Goal: Task Accomplishment & Management: Manage account settings

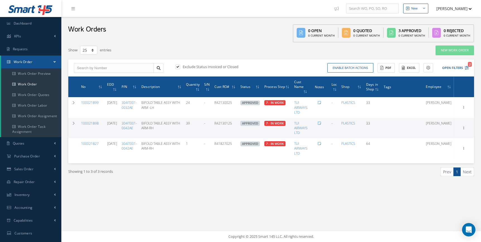
select select "25"
click at [30, 84] on link "Work Order" at bounding box center [31, 84] width 60 height 11
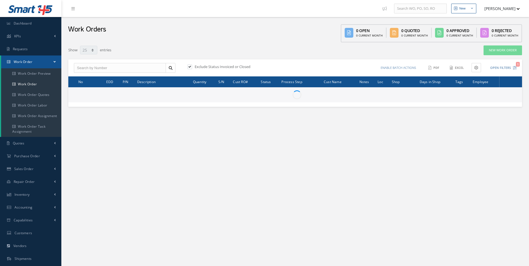
select select "25"
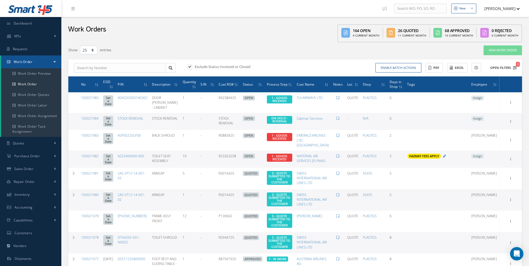
click at [515, 66] on icon "1" at bounding box center [515, 68] width 4 height 4
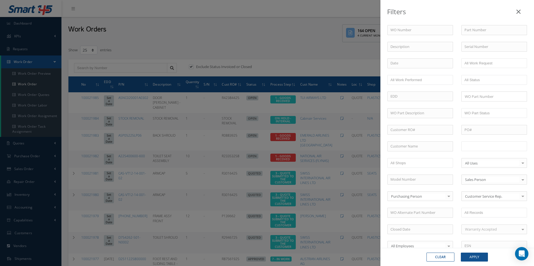
click at [485, 147] on input "text" at bounding box center [481, 146] width 35 height 7
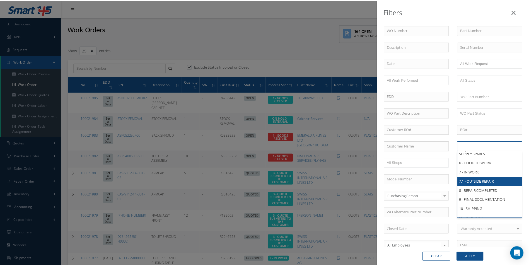
scroll to position [31, 0]
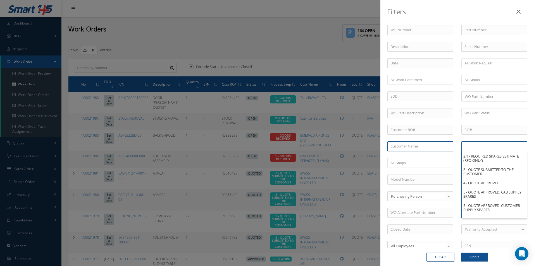
click at [407, 145] on input "text" at bounding box center [420, 147] width 66 height 10
type input "All Proccess Step"
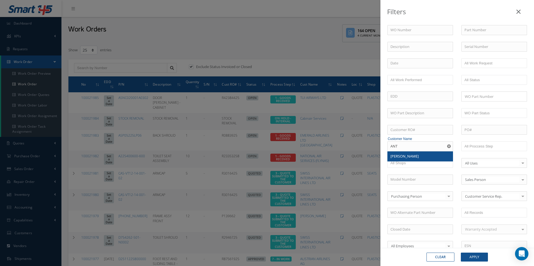
click at [405, 157] on span "[PERSON_NAME]" at bounding box center [404, 156] width 28 height 5
type input "[PERSON_NAME]"
click at [474, 253] on button "Apply" at bounding box center [474, 257] width 27 height 9
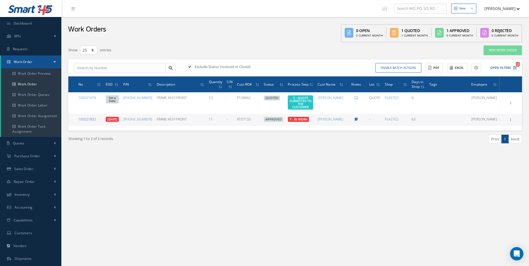
click at [91, 117] on link "100021832" at bounding box center [87, 119] width 18 height 5
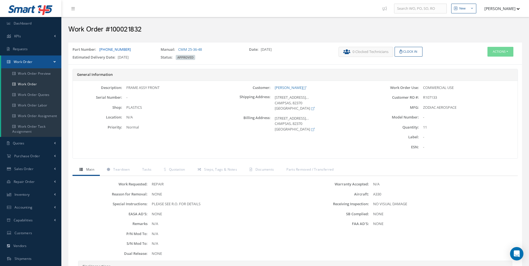
drag, startPoint x: 132, startPoint y: 50, endPoint x: 99, endPoint y: 50, distance: 32.4
click at [99, 50] on div "Part Number: 8201-01-1050" at bounding box center [112, 51] width 88 height 8
copy link "[PHONE_NUMBER]"
click at [177, 173] on link "Quotation" at bounding box center [173, 170] width 33 height 12
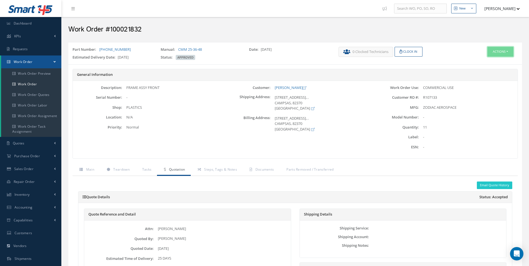
click at [507, 52] on button "Actions" at bounding box center [501, 52] width 26 height 10
click at [476, 64] on link "Edit" at bounding box center [492, 63] width 45 height 8
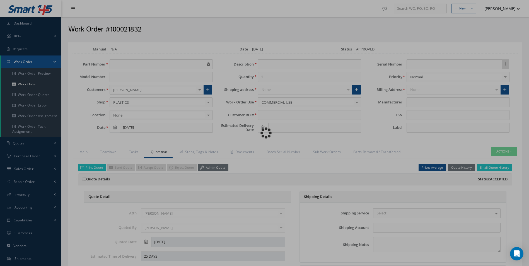
type input "[PHONE_NUMBER]"
type input "[DATE]"
type input "FRAME ASSY FRONT"
type input "11"
type input "R107133"
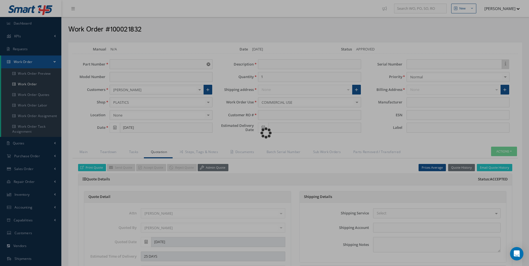
type input "09/30/2025"
type input "€3,872"
type input "ZODIAC AEROSPACE"
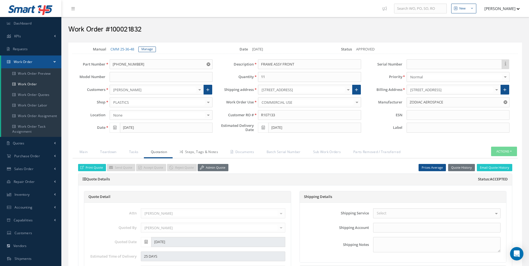
click at [203, 155] on link "Steps, Tags & Notes" at bounding box center [198, 153] width 51 height 12
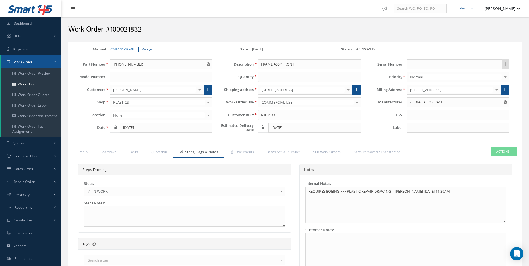
click at [131, 189] on span "7 - IN WORK" at bounding box center [183, 191] width 191 height 7
click at [226, 150] on link "Documents" at bounding box center [242, 153] width 36 height 12
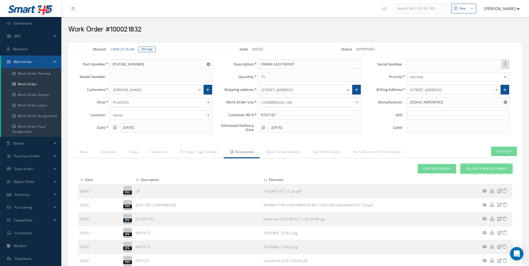
click at [501, 170] on span "Upload a New Document" at bounding box center [486, 169] width 41 height 5
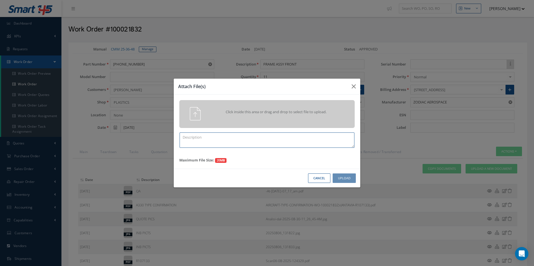
click at [251, 135] on textarea at bounding box center [266, 140] width 175 height 15
type textarea "FINISH"
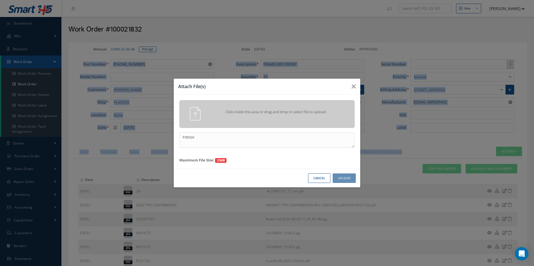
drag, startPoint x: 0, startPoint y: 45, endPoint x: -102, endPoint y: 42, distance: 102.5
click at [0, 42] on html "Smart 145 Dashboard KPIs Work Order Accounting Requests Work Order Work Order P…" at bounding box center [267, 133] width 534 height 266
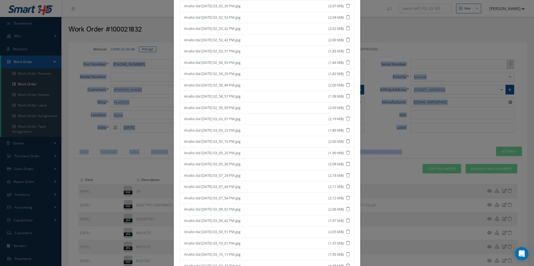
scroll to position [135, 0]
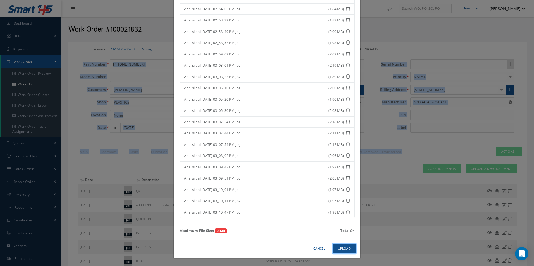
click at [341, 248] on button "Upload" at bounding box center [343, 249] width 23 height 10
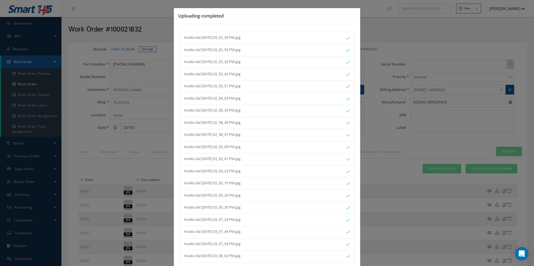
click at [286, 122] on div "Analisi dal 2025-10-08 02_58_49 PM.jpg" at bounding box center [261, 123] width 154 height 6
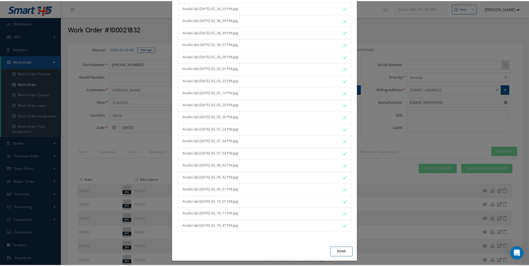
scroll to position [94, 0]
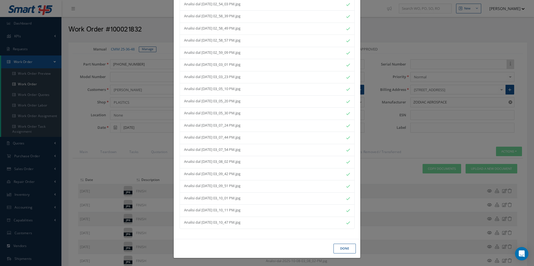
click at [341, 246] on button "Done" at bounding box center [344, 249] width 22 height 10
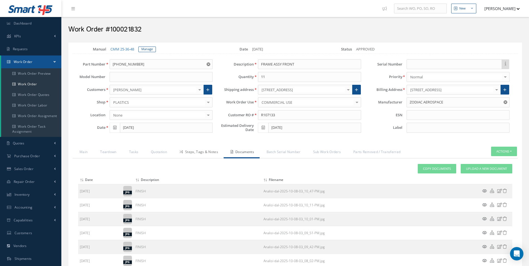
click at [216, 154] on link "Steps, Tags & Notes" at bounding box center [198, 153] width 51 height 12
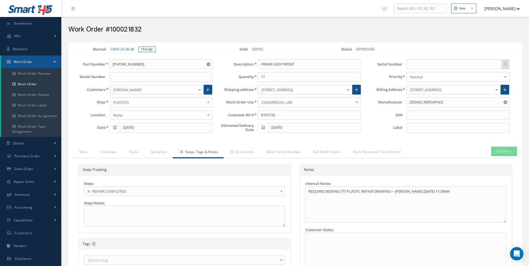
click at [85, 146] on div "Loading… Manual CMM 25-36-48 Manage Date 08/06/2025 Status APPROVED Part Number…" at bounding box center [295, 230] width 454 height 376
click at [84, 154] on link "Main" at bounding box center [83, 153] width 21 height 12
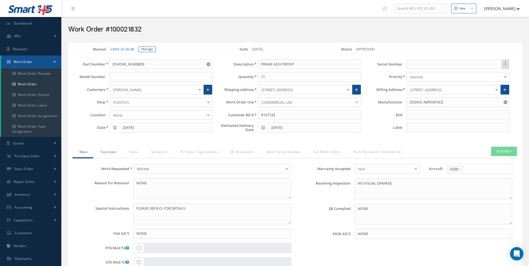
click at [106, 152] on link "Teardown" at bounding box center [107, 153] width 29 height 12
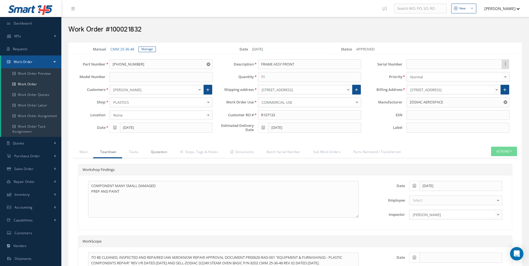
click at [149, 151] on link "Quotation" at bounding box center [158, 153] width 29 height 12
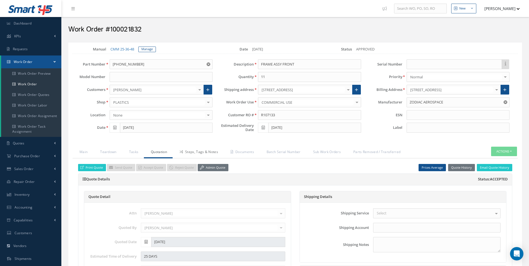
drag, startPoint x: 190, startPoint y: 150, endPoint x: 211, endPoint y: 151, distance: 20.9
click at [190, 150] on link "Steps, Tags & Notes" at bounding box center [198, 153] width 51 height 12
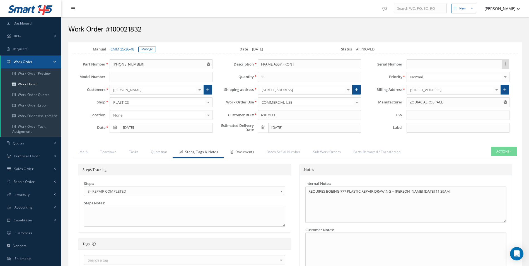
click at [225, 151] on link "Documents" at bounding box center [242, 153] width 36 height 12
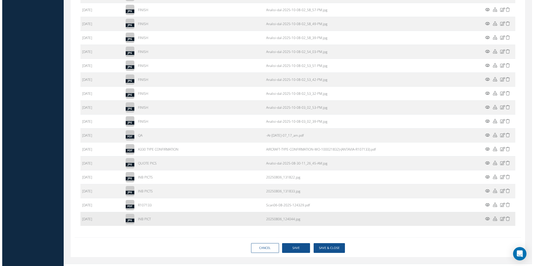
scroll to position [400, 0]
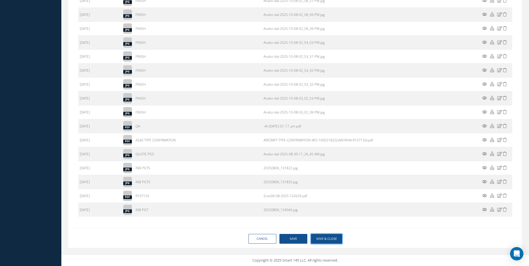
click at [337, 243] on button "Save & Close" at bounding box center [326, 239] width 31 height 10
type input "ZODIAC AEROSPACE"
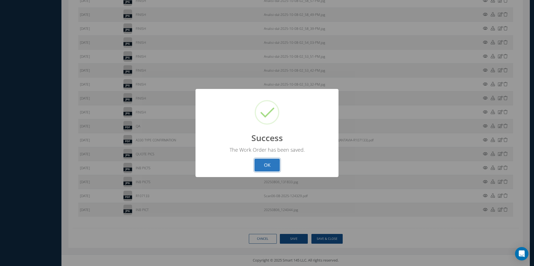
click at [272, 167] on button "OK" at bounding box center [266, 165] width 25 height 13
select select "25"
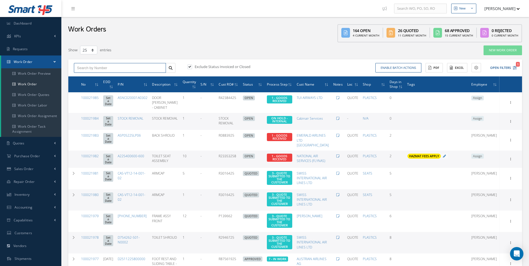
click at [101, 68] on input "text" at bounding box center [120, 68] width 92 height 10
type input "100021832"
click at [172, 68] on icon at bounding box center [171, 68] width 4 height 4
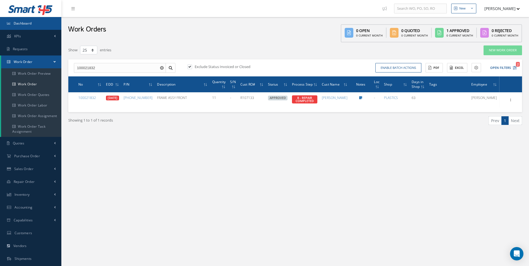
click at [19, 25] on span "Dashboard" at bounding box center [23, 23] width 18 height 5
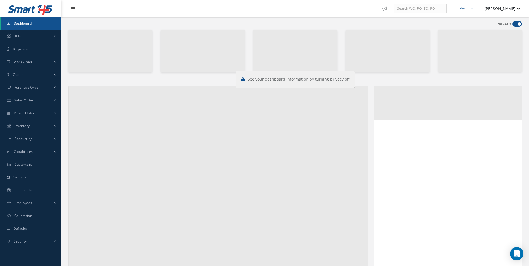
click at [519, 25] on span at bounding box center [518, 24] width 10 height 6
click at [513, 25] on input "checkbox" at bounding box center [513, 25] width 0 height 0
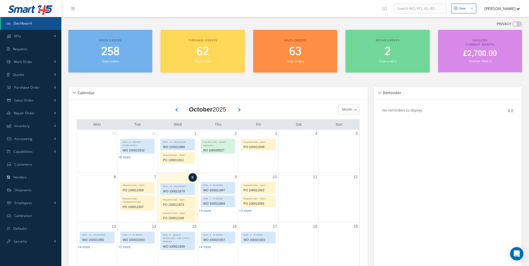
click at [519, 25] on span at bounding box center [518, 24] width 10 height 6
click at [513, 25] on input "checkbox" at bounding box center [513, 25] width 0 height 0
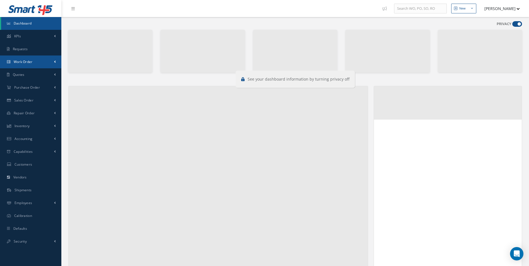
click at [42, 64] on link "Work Order" at bounding box center [30, 62] width 61 height 13
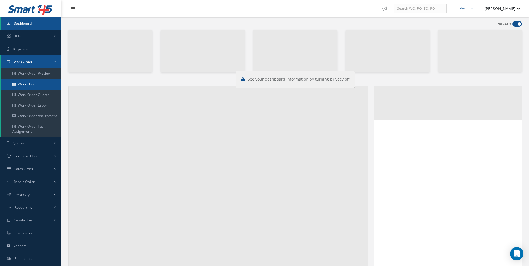
click at [28, 85] on link "Work Order" at bounding box center [31, 84] width 60 height 11
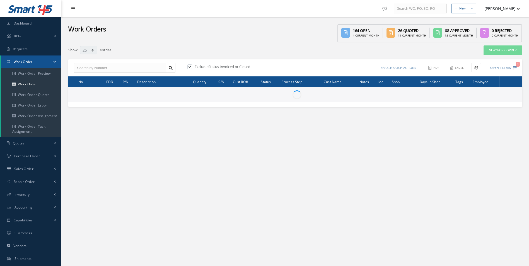
select select "25"
click at [89, 68] on input "text" at bounding box center [120, 68] width 92 height 10
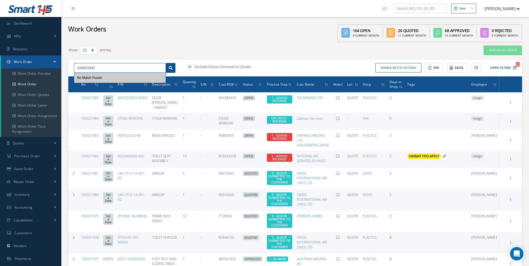
type input "100021931"
click at [171, 69] on icon at bounding box center [171, 68] width 4 height 4
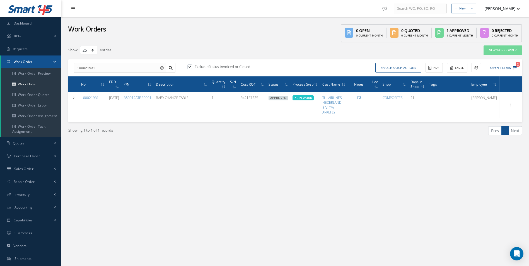
click at [179, 161] on div "New New Work Order New Purchase Order New Customer Quote New Sales Order New Re…" at bounding box center [295, 158] width 468 height 317
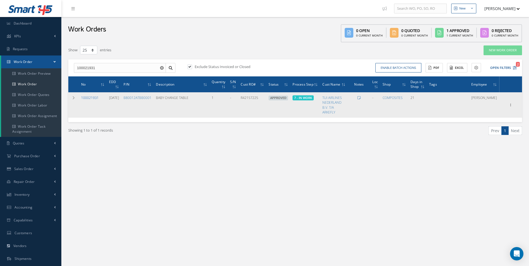
click at [91, 96] on link "100021931" at bounding box center [90, 97] width 18 height 5
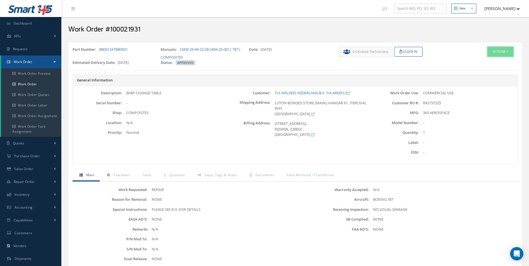
click at [501, 51] on button "Actions" at bounding box center [501, 52] width 26 height 10
click at [124, 176] on span "Teardown" at bounding box center [121, 175] width 16 height 5
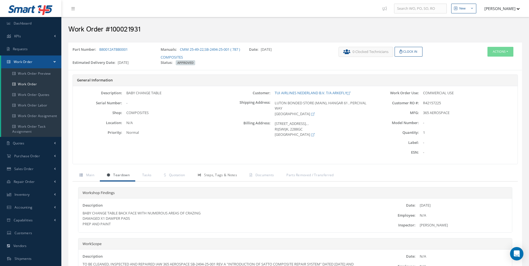
click at [232, 176] on span "Steps, Tags & Notes" at bounding box center [220, 175] width 33 height 5
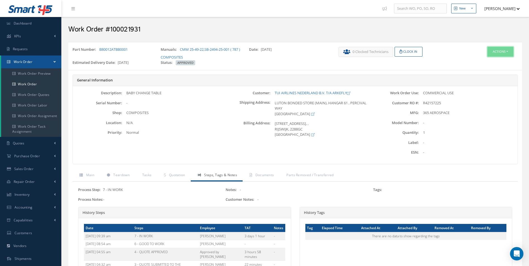
click at [503, 50] on button "Actions" at bounding box center [501, 52] width 26 height 10
click at [485, 63] on link "Edit" at bounding box center [492, 63] width 45 height 8
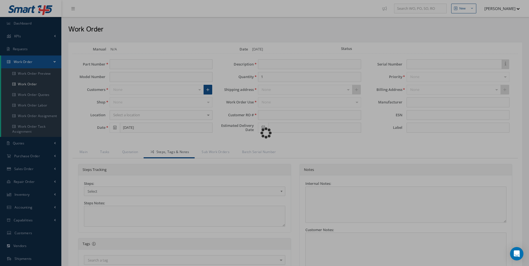
type input "B80012ATBB0001"
type input "[DATE]"
type input "BABY CHANGE TABLE"
type input "R42157225"
type input "[DATE]"
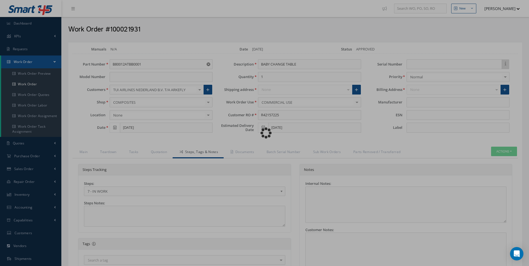
type input "365 AEROSPACE"
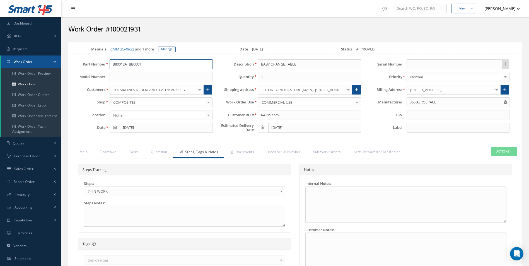
click at [161, 61] on input "B80012ATBB0001" at bounding box center [161, 64] width 103 height 10
drag, startPoint x: 156, startPoint y: 65, endPoint x: 24, endPoint y: 60, distance: 131.9
click at [25, 60] on div "Smart 145 Dashboard KPIs Work Order Accounting Requests Work Order Work Order P…" at bounding box center [264, 209] width 529 height 419
drag, startPoint x: 79, startPoint y: 149, endPoint x: 91, endPoint y: 152, distance: 12.4
click at [79, 149] on link "Main" at bounding box center [83, 153] width 21 height 12
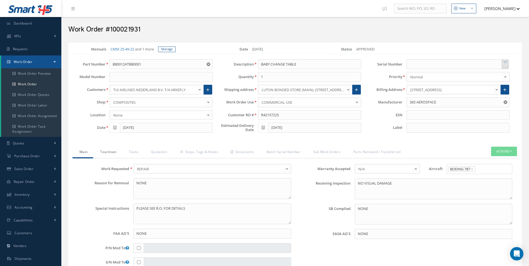
click at [107, 154] on link "Teardown" at bounding box center [107, 153] width 29 height 12
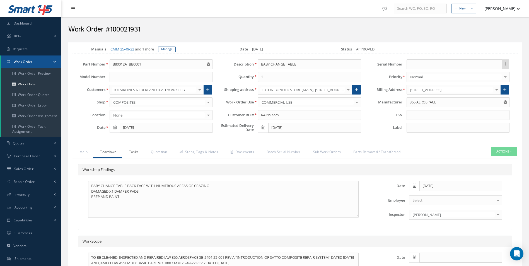
click at [136, 152] on link "Tasks" at bounding box center [133, 153] width 22 height 12
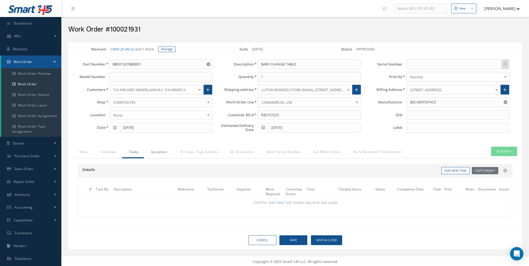
click at [156, 152] on link "Quotation" at bounding box center [158, 153] width 29 height 12
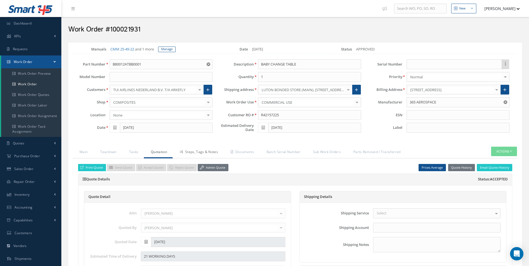
click at [181, 153] on icon at bounding box center [181, 151] width 3 height 3
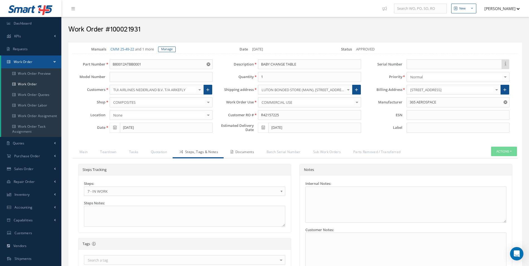
click at [234, 152] on link "Documents" at bounding box center [242, 153] width 36 height 12
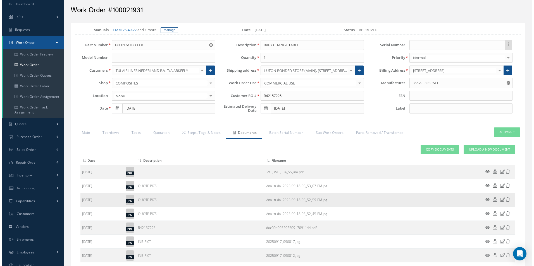
scroll to position [28, 0]
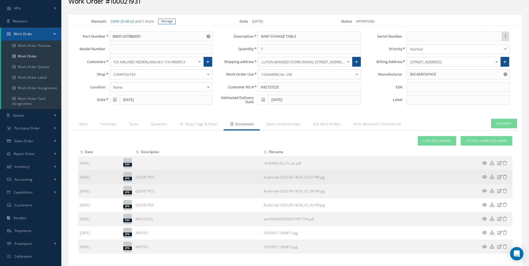
click at [486, 177] on icon at bounding box center [485, 177] width 5 height 4
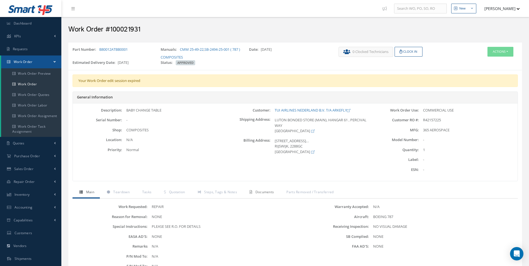
click at [260, 191] on span "Documents" at bounding box center [265, 192] width 19 height 5
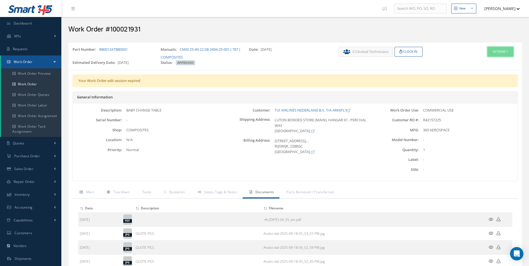
click at [498, 51] on button "Actions" at bounding box center [501, 52] width 26 height 10
click at [486, 61] on link "Edit" at bounding box center [492, 63] width 45 height 8
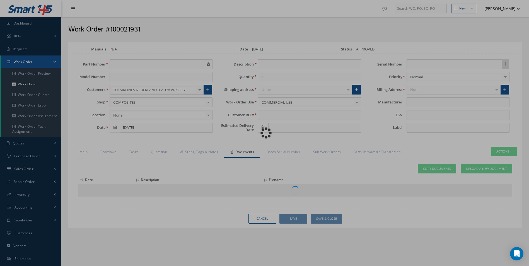
type input "B80012ATBB0001"
type input "09/17/2025"
type input "BABY CHANGE TABLE"
type input "R42157225"
type input "[DATE]"
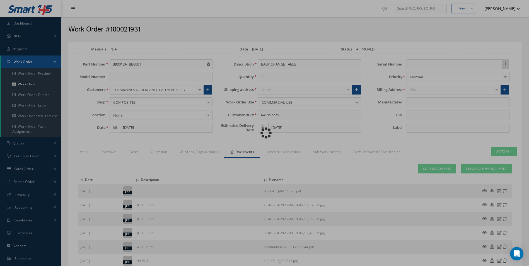
type input "365 AEROSPACE"
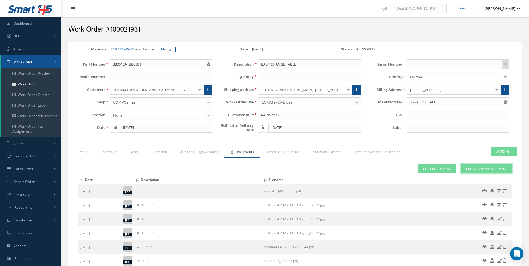
click at [493, 170] on span "Upload a New Document" at bounding box center [486, 169] width 41 height 5
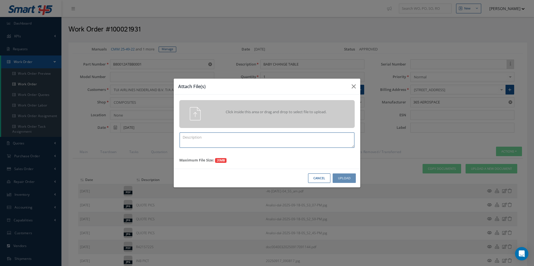
click at [233, 142] on textarea at bounding box center [266, 140] width 175 height 15
type textarea "FINISH"
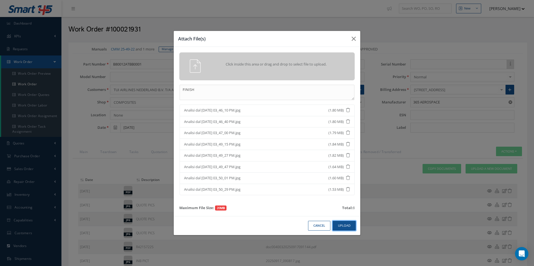
click at [347, 226] on button "Upload" at bounding box center [343, 226] width 23 height 10
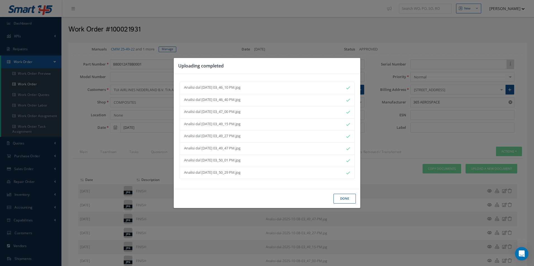
click at [343, 200] on button "Done" at bounding box center [344, 199] width 22 height 10
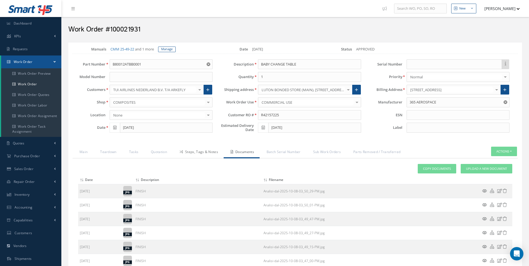
click at [205, 154] on link "Steps, Tags & Notes" at bounding box center [198, 153] width 51 height 12
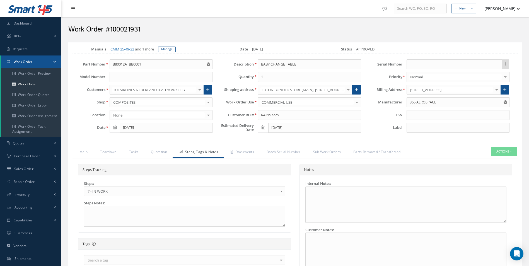
click at [109, 194] on span "7 - IN WORK" at bounding box center [183, 191] width 191 height 7
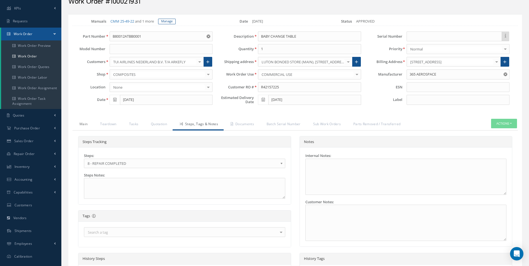
click at [85, 125] on link "Main" at bounding box center [83, 125] width 21 height 12
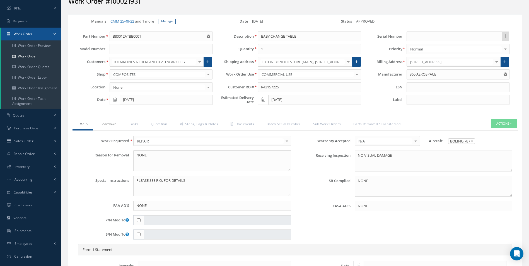
click at [120, 124] on link "Teardown" at bounding box center [107, 125] width 29 height 12
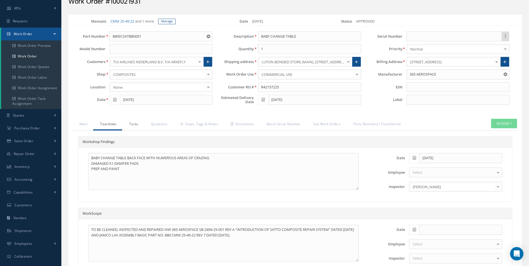
click at [132, 127] on link "Tasks" at bounding box center [133, 125] width 22 height 12
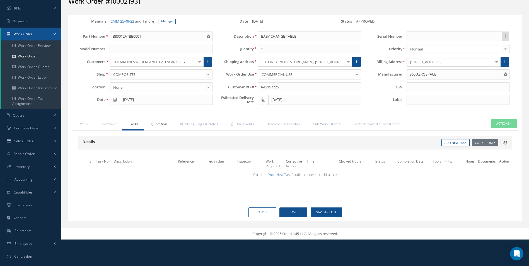
click at [153, 125] on link "Quotation" at bounding box center [158, 125] width 29 height 12
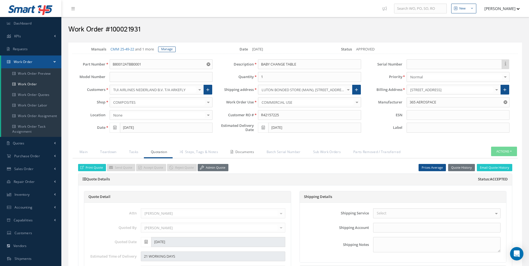
click at [241, 155] on link "Documents" at bounding box center [242, 153] width 36 height 12
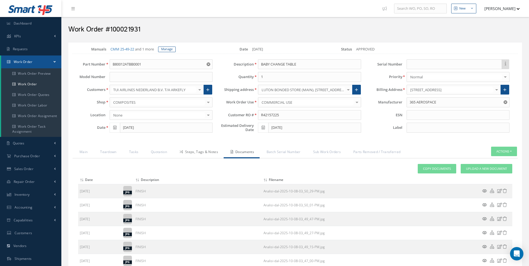
click at [207, 152] on link "Steps, Tags & Notes" at bounding box center [198, 153] width 51 height 12
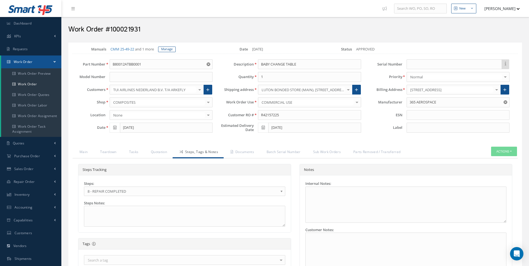
click at [129, 23] on div "Work Order #100021931" at bounding box center [295, 28] width 462 height 17
click at [126, 28] on h2 "Work Order #100021931" at bounding box center [295, 29] width 454 height 8
copy h2 "100021931"
drag, startPoint x: 278, startPoint y: 117, endPoint x: 208, endPoint y: 116, distance: 69.5
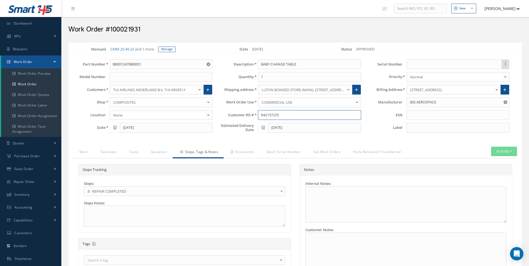
click at [217, 116] on div "Part Number B80012ATBB0001 Model Number Customers TUI AIRLINES NEDERLAND B.V. T…" at bounding box center [291, 97] width 454 height 76
drag, startPoint x: 146, startPoint y: 65, endPoint x: 76, endPoint y: 66, distance: 70.3
click at [85, 66] on div "Part Number B80012ATBB0001" at bounding box center [142, 64] width 148 height 10
click at [165, 152] on link "Quotation" at bounding box center [158, 153] width 29 height 12
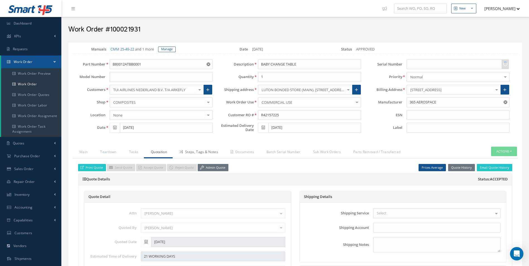
click at [192, 151] on link "Steps, Tags & Notes" at bounding box center [198, 153] width 51 height 12
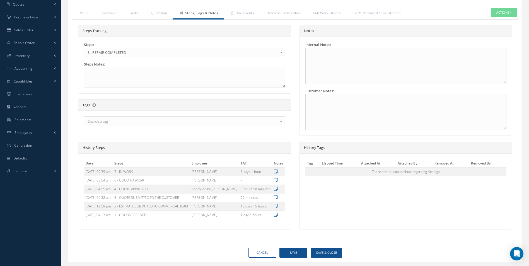
scroll to position [162, 0]
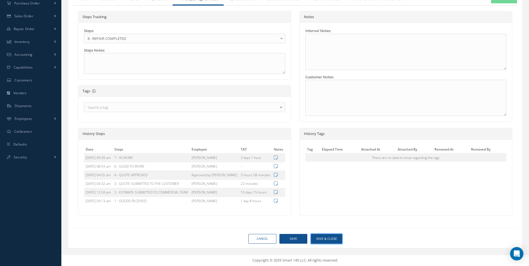
click at [327, 241] on button "Save & Close" at bounding box center [326, 239] width 31 height 10
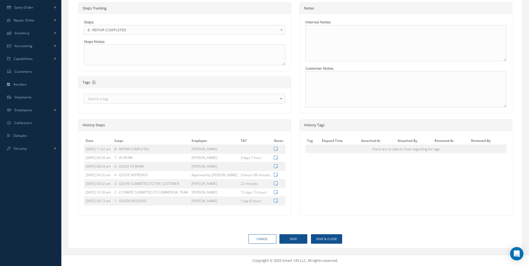
type input "365 AEROSPACE"
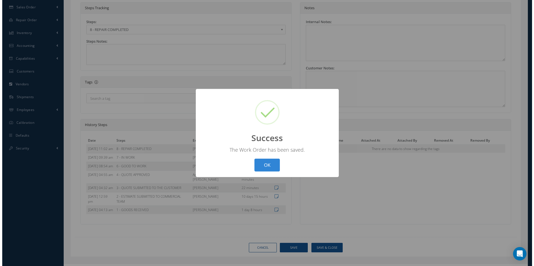
scroll to position [162, 0]
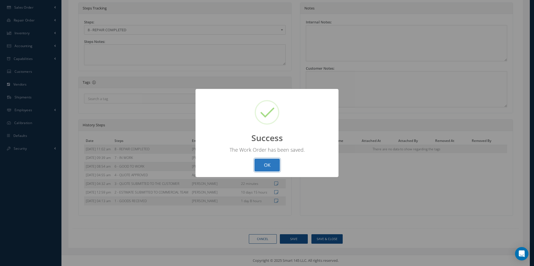
click at [259, 165] on button "OK" at bounding box center [266, 165] width 25 height 13
select select "25"
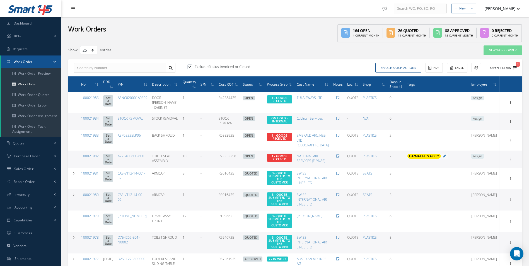
click at [515, 69] on icon "1" at bounding box center [515, 68] width 4 height 4
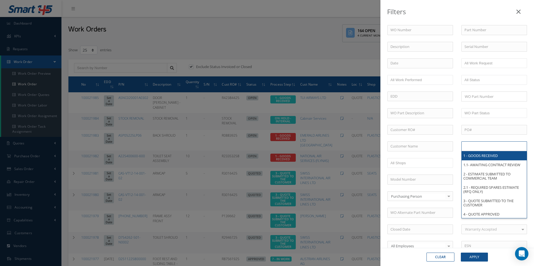
click at [498, 144] on li at bounding box center [481, 147] width 39 height 8
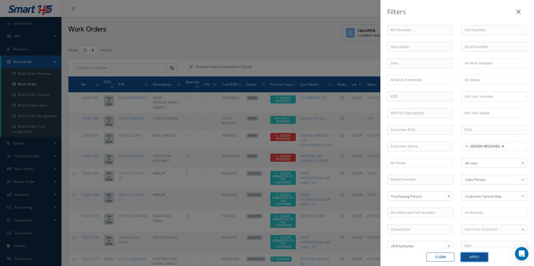
click at [470, 259] on button "Apply" at bounding box center [474, 257] width 27 height 9
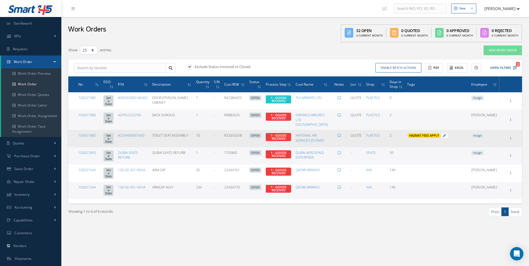
click at [489, 141] on td "Assign" at bounding box center [484, 138] width 30 height 17
click at [484, 138] on span "Assign" at bounding box center [478, 135] width 13 height 5
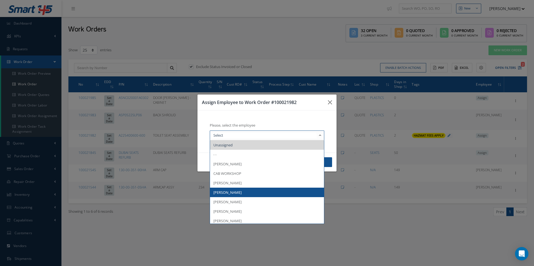
click at [229, 194] on span "[PERSON_NAME]" at bounding box center [227, 192] width 28 height 5
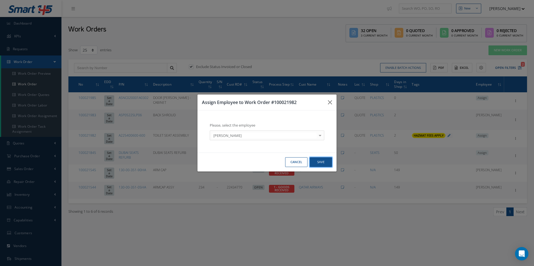
click at [321, 161] on button "Save" at bounding box center [321, 162] width 22 height 10
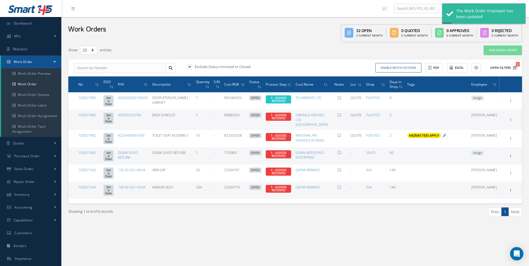
click at [517, 70] on button "Open Filters 2" at bounding box center [502, 67] width 32 height 9
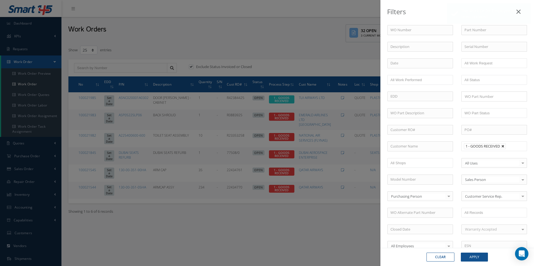
click at [502, 146] on link at bounding box center [502, 146] width 3 height 3
type input "All Proccess Step"
click at [502, 146] on ul at bounding box center [494, 147] width 66 height 10
click at [481, 257] on button "Apply" at bounding box center [474, 257] width 27 height 9
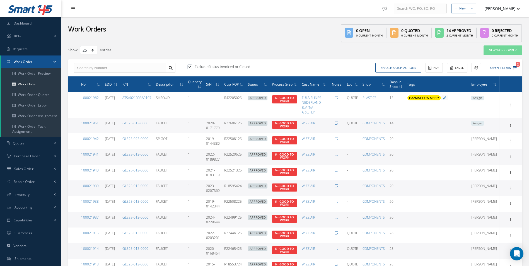
click at [484, 100] on span "Assign" at bounding box center [478, 98] width 13 height 5
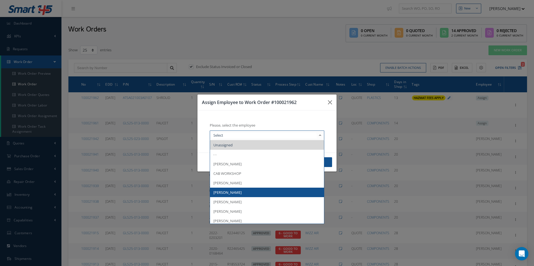
click at [236, 193] on span "[PERSON_NAME]" at bounding box center [227, 192] width 28 height 5
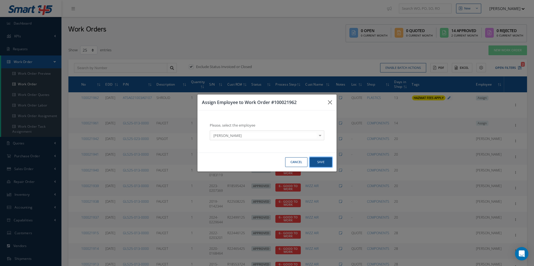
click at [316, 165] on button "Save" at bounding box center [321, 162] width 22 height 10
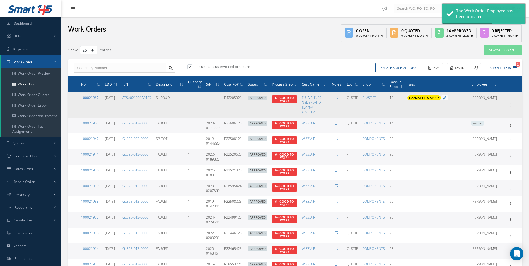
click at [88, 99] on link "100021962" at bounding box center [90, 97] width 18 height 5
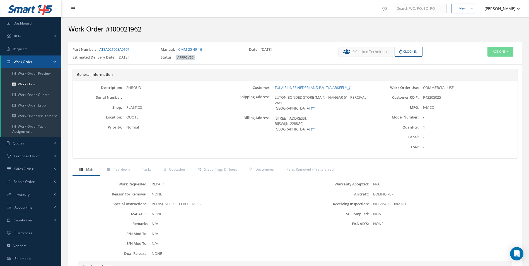
click at [136, 30] on h2 "Work Order #100021962" at bounding box center [295, 29] width 454 height 8
copy h2 "100021962"
click at [436, 95] on span "R42205025" at bounding box center [432, 97] width 18 height 5
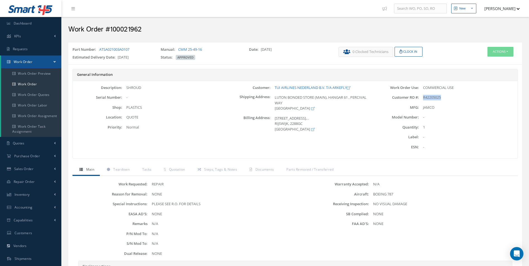
copy span "R42205025"
drag, startPoint x: 135, startPoint y: 51, endPoint x: 100, endPoint y: 49, distance: 34.9
click at [100, 49] on div "Part Number: ATSA021003A0107" at bounding box center [112, 51] width 88 height 8
copy link "ATSA021003A0107"
drag, startPoint x: 274, startPoint y: 87, endPoint x: 319, endPoint y: 87, distance: 44.7
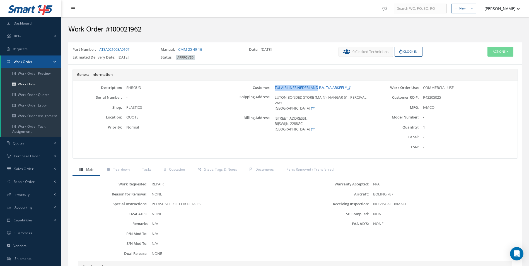
click at [319, 87] on div "TUI AIRLINES NEDERLAND B.V. T/A ARKEFLY" at bounding box center [320, 88] width 99 height 6
copy link "TUI AIRLINES NEDERLAND"
click at [132, 89] on div "SHROUD" at bounding box center [171, 88] width 99 height 6
click at [131, 89] on div "SHROUD" at bounding box center [171, 88] width 99 height 6
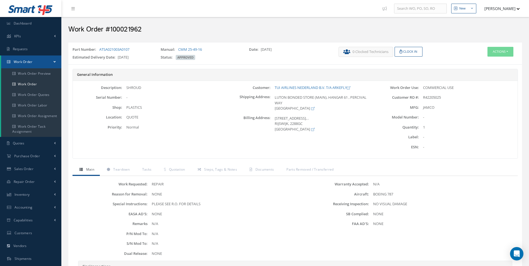
copy div "SHROUD"
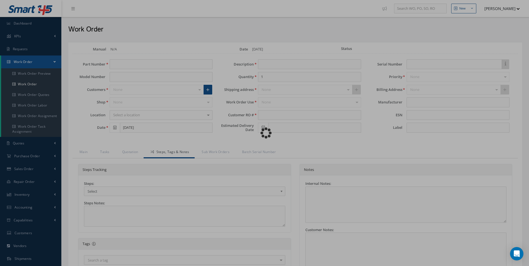
type input "ATSA021003A0107"
type input "[DATE]"
type input "SHROUD"
type input "R42205025"
type input "[DATE]"
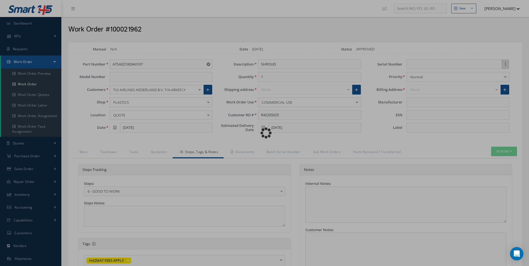
type input "JAMCO"
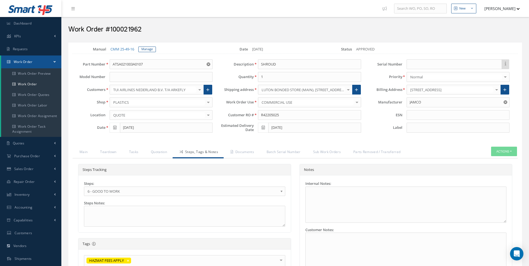
click at [111, 192] on span "6 - GOOD TO WORK" at bounding box center [183, 191] width 191 height 7
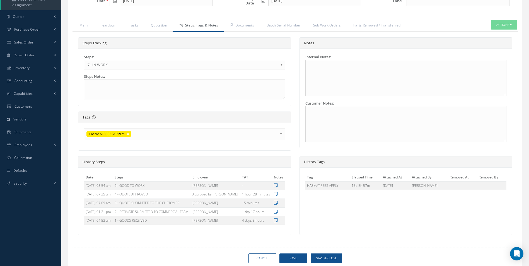
scroll to position [140, 0]
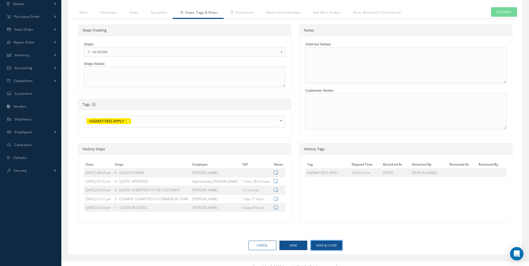
click at [331, 243] on button "Save & Close" at bounding box center [326, 246] width 31 height 10
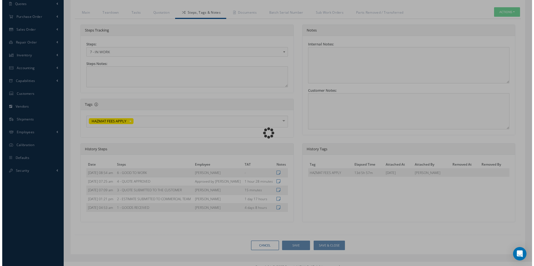
scroll to position [0, 0]
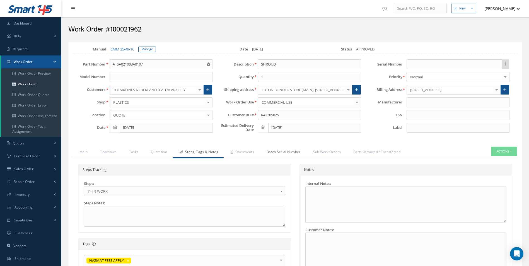
type input "JAMCO"
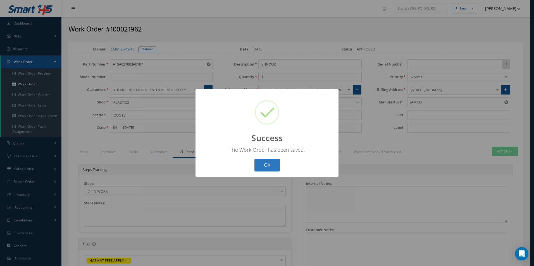
click at [264, 166] on button "OK" at bounding box center [266, 165] width 25 height 13
select select "25"
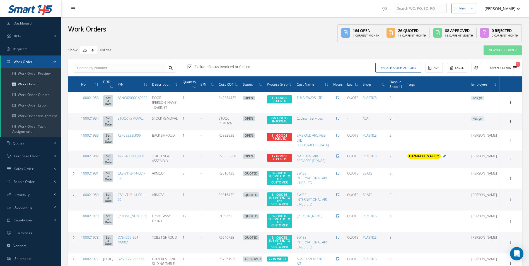
click at [514, 68] on icon "1" at bounding box center [515, 68] width 4 height 4
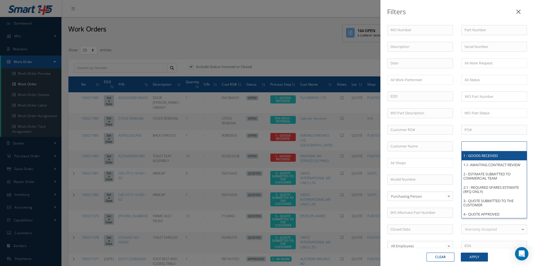
click at [475, 148] on input "text" at bounding box center [481, 146] width 35 height 7
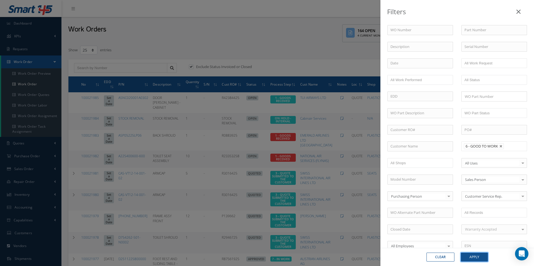
click at [472, 260] on button "Apply" at bounding box center [474, 257] width 27 height 9
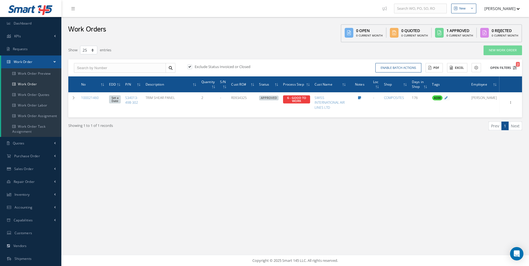
click at [517, 68] on icon "2" at bounding box center [515, 68] width 4 height 4
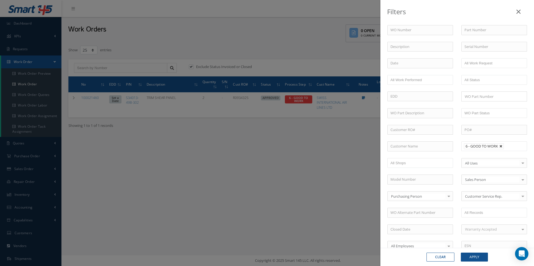
click at [501, 145] on link at bounding box center [500, 146] width 3 height 3
type input "All Proccess Step"
click at [498, 147] on li at bounding box center [481, 147] width 39 height 8
click at [472, 261] on button "Apply" at bounding box center [474, 257] width 27 height 9
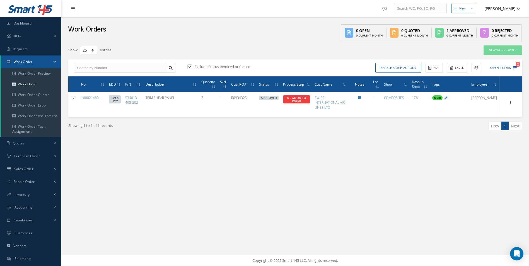
click at [367, 171] on div "New New Work Order New Purchase Order New Customer Quote New Sales Order New Re…" at bounding box center [295, 133] width 468 height 266
click at [23, 88] on link "Work Order" at bounding box center [31, 84] width 60 height 11
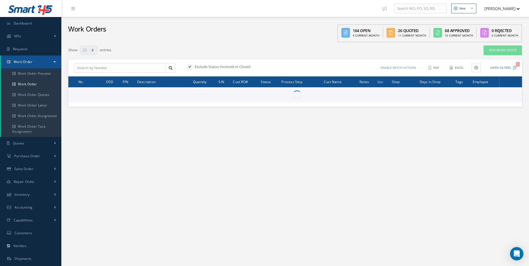
select select "25"
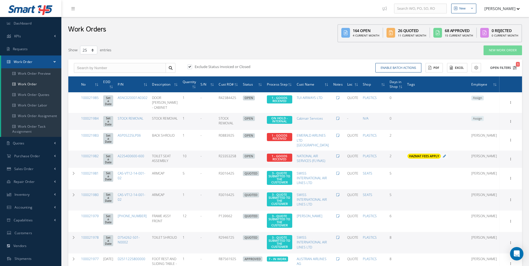
click at [517, 65] on span "1" at bounding box center [518, 64] width 4 height 5
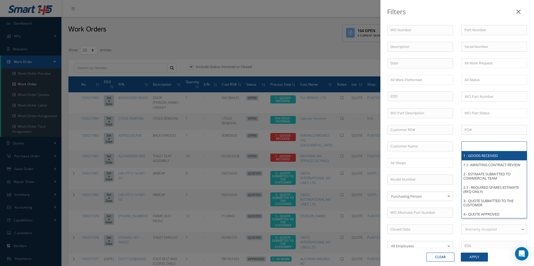
click at [491, 142] on ul at bounding box center [494, 147] width 66 height 10
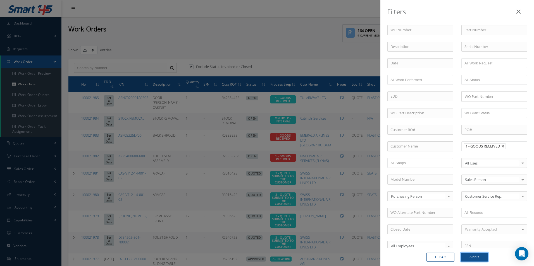
click at [475, 254] on button "Apply" at bounding box center [474, 257] width 27 height 9
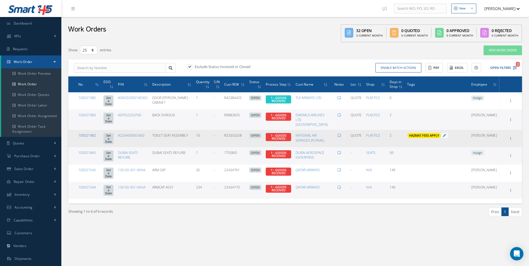
click at [90, 138] on link "100021982" at bounding box center [87, 135] width 18 height 5
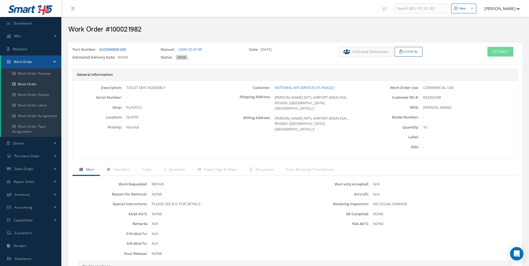
drag, startPoint x: 143, startPoint y: 48, endPoint x: 100, endPoint y: 52, distance: 43.4
click at [100, 52] on div "Part Number: A225400600-600" at bounding box center [112, 51] width 88 height 8
copy link "A225400600-600"
click at [137, 93] on div "Description: TOILET SEAT ASSEMBLY Serial Number: - Shop: PLASTICS Location:" at bounding box center [147, 119] width 148 height 69
drag, startPoint x: 127, startPoint y: 87, endPoint x: 138, endPoint y: 89, distance: 11.1
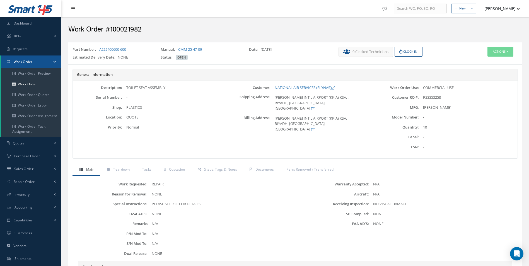
click at [138, 89] on div "TOILET SEAT ASSEMBLY" at bounding box center [171, 88] width 99 height 6
copy div "TOILET"
click at [120, 167] on link "Teardown" at bounding box center [117, 170] width 35 height 12
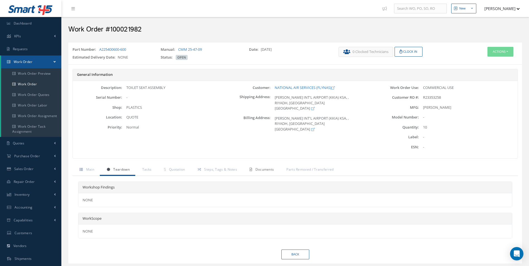
click at [266, 170] on span "Documents" at bounding box center [265, 169] width 19 height 5
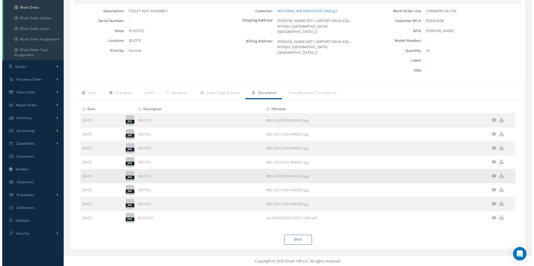
scroll to position [78, 0]
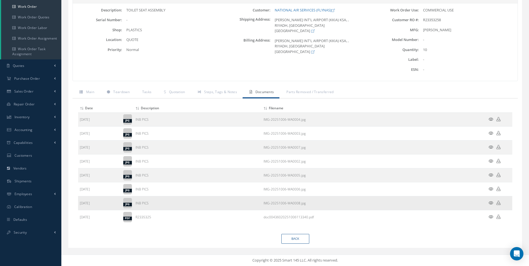
click at [491, 202] on icon at bounding box center [491, 203] width 5 height 4
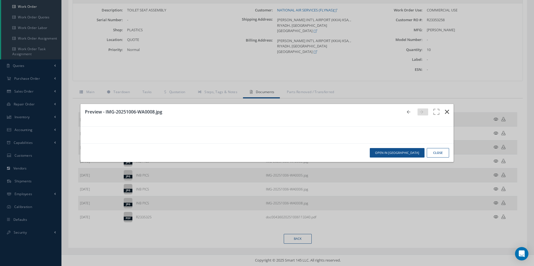
scroll to position [0, 0]
click at [447, 104] on button "button" at bounding box center [446, 112] width 13 height 16
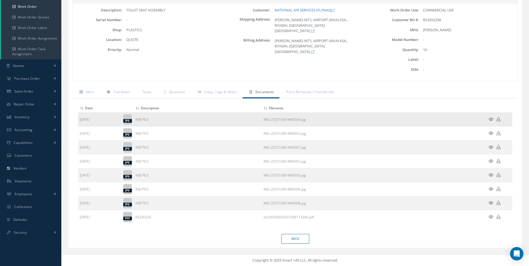
click at [492, 119] on icon at bounding box center [491, 119] width 5 height 4
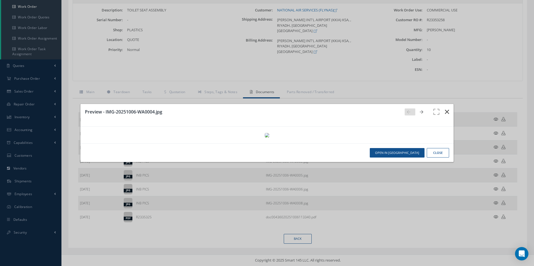
click at [445, 109] on icon "button" at bounding box center [447, 112] width 4 height 7
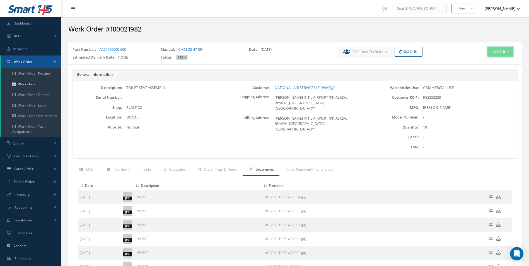
click at [500, 49] on button "Actions" at bounding box center [501, 52] width 26 height 10
click at [486, 61] on link "Edit" at bounding box center [492, 63] width 45 height 8
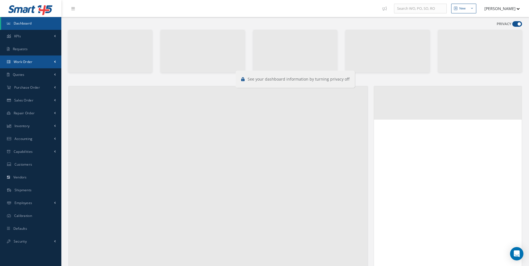
drag, startPoint x: 16, startPoint y: 65, endPoint x: 21, endPoint y: 65, distance: 5.0
click at [16, 65] on link "Work Order" at bounding box center [30, 62] width 61 height 13
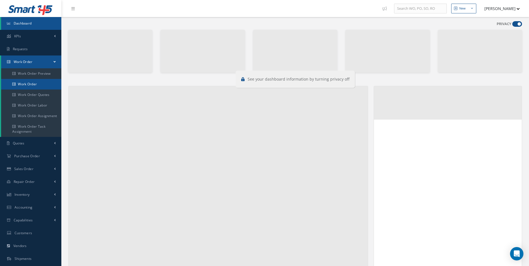
click at [27, 82] on link "Work Order" at bounding box center [31, 84] width 60 height 11
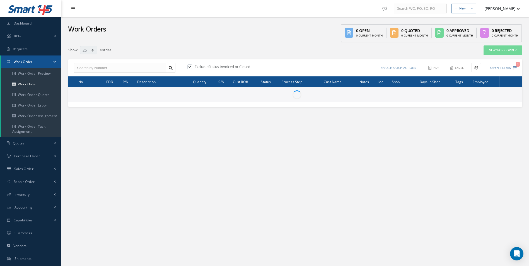
select select "25"
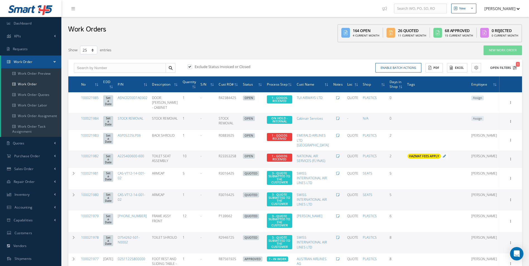
click at [515, 68] on icon "1" at bounding box center [515, 68] width 4 height 4
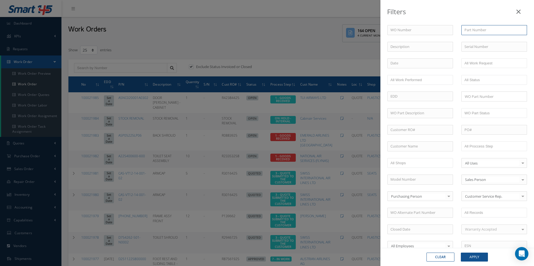
click at [479, 33] on input "text" at bounding box center [494, 30] width 66 height 10
paste input "A225400600-600"
type input "A225400600-600"
click at [476, 255] on button "Apply" at bounding box center [474, 257] width 27 height 9
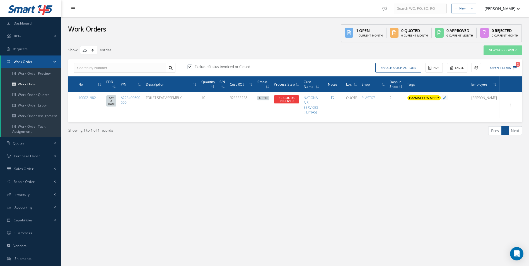
click at [193, 66] on label at bounding box center [192, 66] width 1 height 5
click at [191, 66] on input "checkbox" at bounding box center [190, 67] width 4 height 4
checkbox input "false"
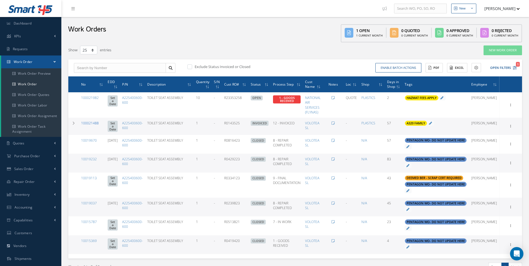
click at [93, 124] on link "100021488" at bounding box center [90, 123] width 18 height 5
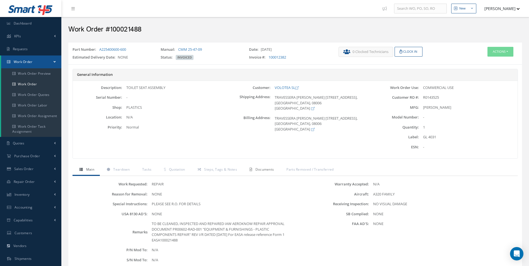
click at [268, 166] on link "Documents" at bounding box center [261, 170] width 37 height 12
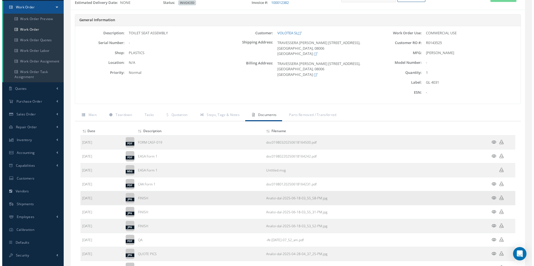
scroll to position [56, 0]
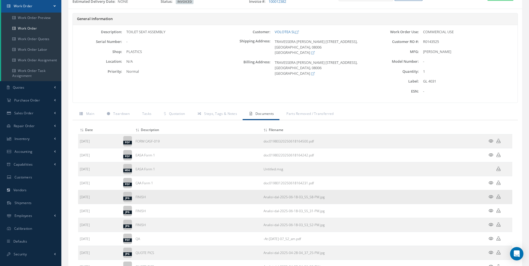
click at [491, 196] on icon at bounding box center [491, 197] width 5 height 4
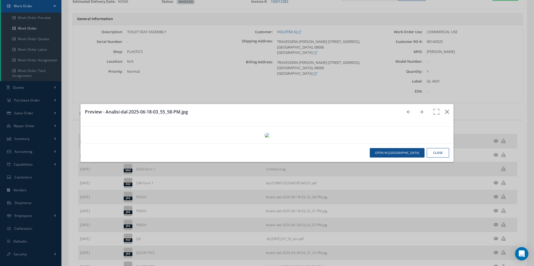
scroll to position [0, 0]
click at [440, 104] on button "button" at bounding box center [446, 112] width 13 height 16
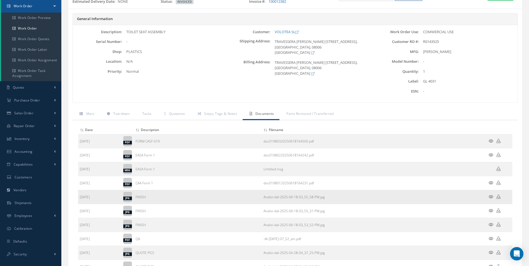
click at [490, 196] on icon at bounding box center [491, 197] width 5 height 4
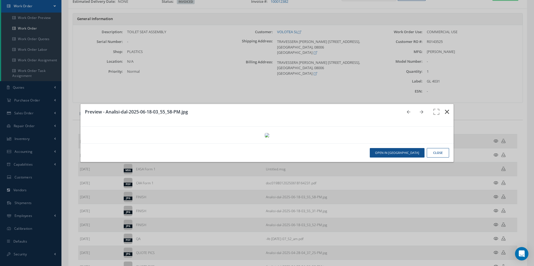
click at [445, 109] on icon "button" at bounding box center [447, 112] width 4 height 7
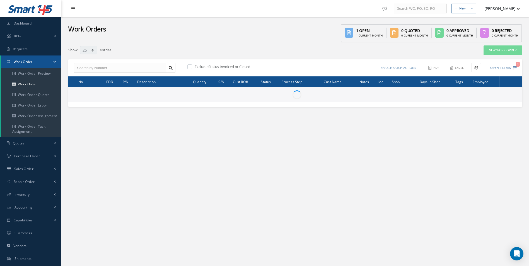
select select "25"
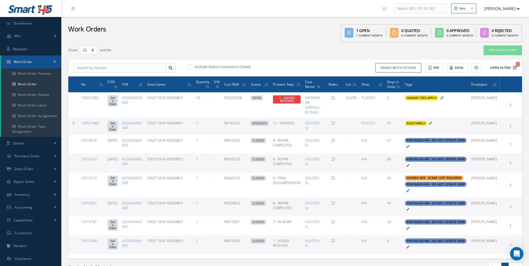
click at [517, 68] on icon "1" at bounding box center [515, 68] width 4 height 4
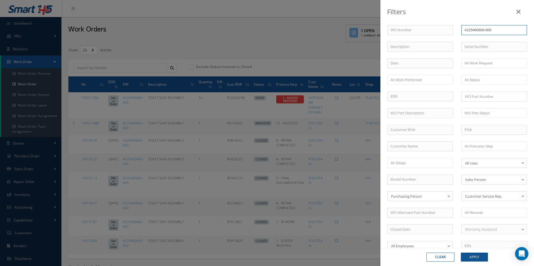
click at [498, 30] on input "A225400600-600" at bounding box center [494, 30] width 66 height 10
click at [487, 48] on span "A225400600-500" at bounding box center [477, 49] width 27 height 5
type input "A225400600-500"
click at [477, 258] on button "Apply" at bounding box center [474, 257] width 27 height 9
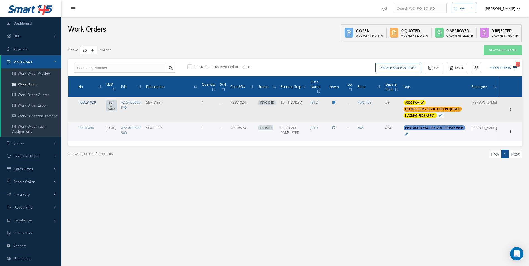
click at [91, 101] on link "100021029" at bounding box center [87, 102] width 18 height 5
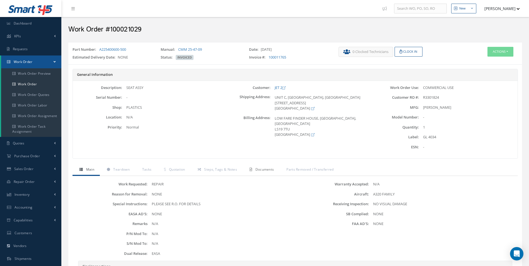
click at [265, 170] on span "Documents" at bounding box center [265, 169] width 19 height 5
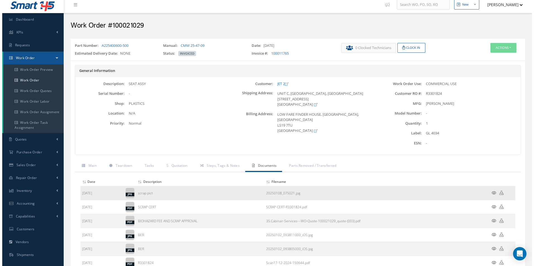
scroll to position [56, 0]
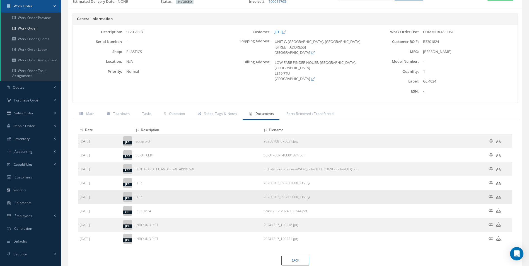
click at [490, 196] on icon at bounding box center [491, 197] width 5 height 4
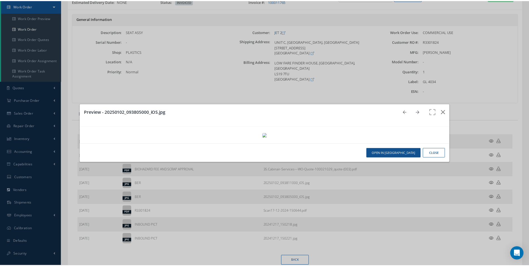
scroll to position [0, 0]
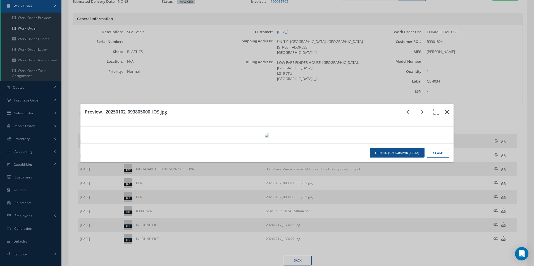
click at [445, 109] on icon "button" at bounding box center [447, 112] width 4 height 7
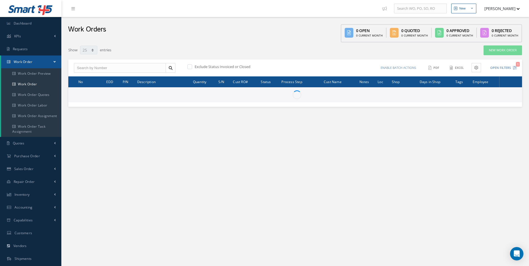
select select "25"
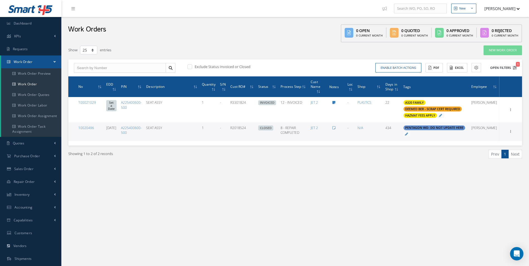
click at [515, 68] on icon "1" at bounding box center [515, 68] width 4 height 4
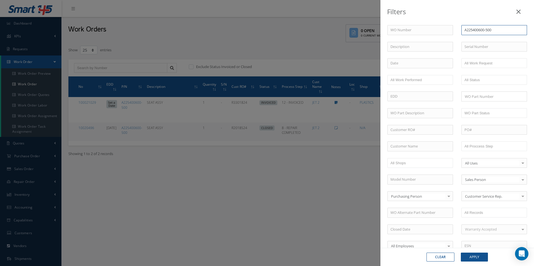
click at [495, 32] on input "A225400600-500" at bounding box center [494, 30] width 66 height 10
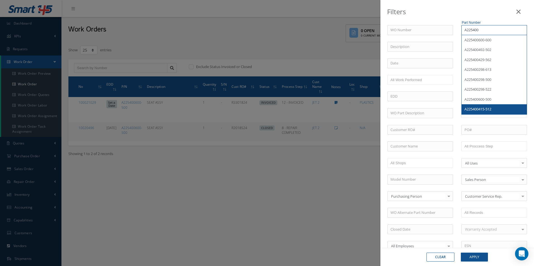
type input "A225400"
click at [476, 257] on button "Apply" at bounding box center [474, 257] width 27 height 9
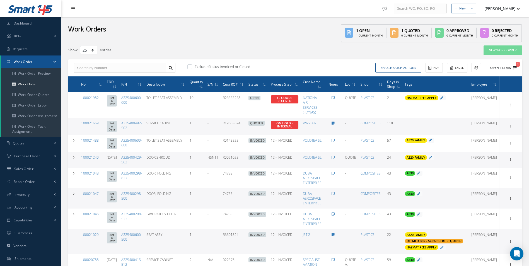
click at [517, 68] on icon "1" at bounding box center [515, 68] width 4 height 4
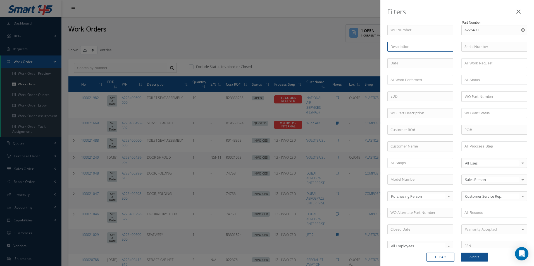
click at [430, 45] on input "text" at bounding box center [420, 47] width 66 height 10
paste input "TOILET"
type input "TOILET"
click at [480, 258] on button "Apply" at bounding box center [474, 257] width 27 height 9
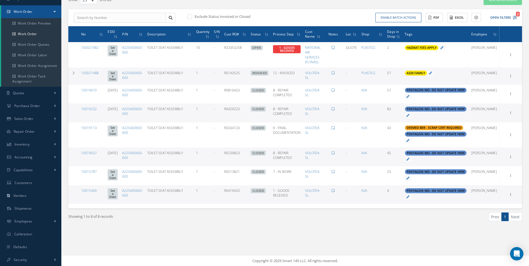
scroll to position [51, 0]
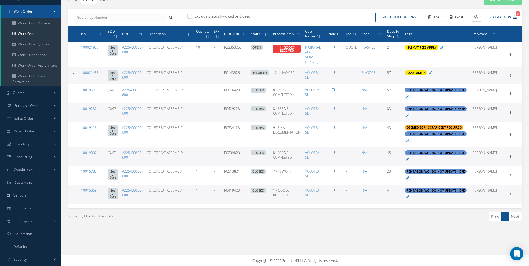
click at [216, 233] on div "Showing 1 to 8 of 8 records Prev 1 Next" at bounding box center [295, 221] width 462 height 27
click at [319, 224] on div "Prev 1 Next" at bounding box center [411, 218] width 231 height 13
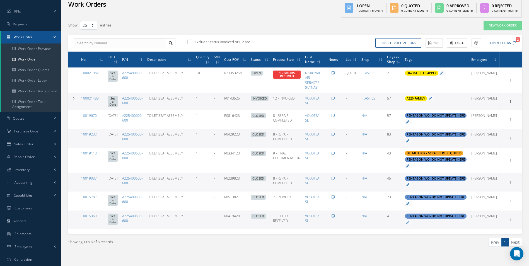
scroll to position [0, 0]
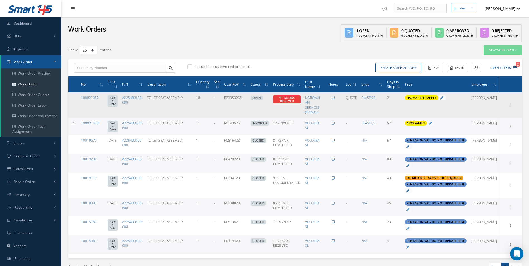
drag, startPoint x: 100, startPoint y: 100, endPoint x: 79, endPoint y: 100, distance: 20.9
click at [79, 100] on td "100021982" at bounding box center [92, 104] width 27 height 25
copy link "100021982"
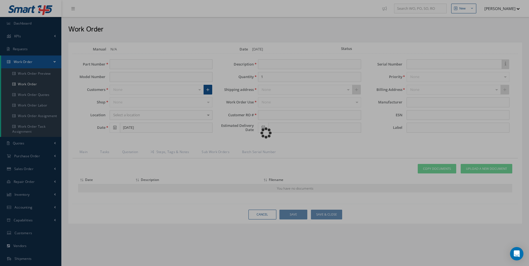
type input "A225400600-600"
type input "[DATE]"
type input "TOILET SEAT ASSEMBLY"
type input "10"
type input "R23353258"
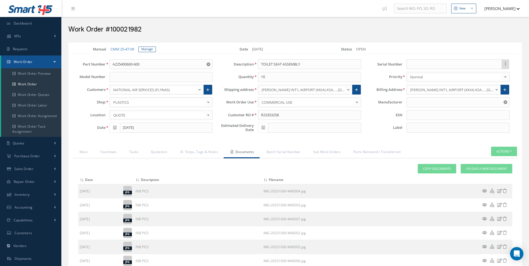
type input "[PERSON_NAME]"
click at [80, 146] on div "Loading… Manual CMM 25-47-09 [GEOGRAPHIC_DATA] Date [DATE] Status OPEN Part Num…" at bounding box center [295, 184] width 454 height 285
click at [85, 150] on link "Main" at bounding box center [83, 153] width 21 height 12
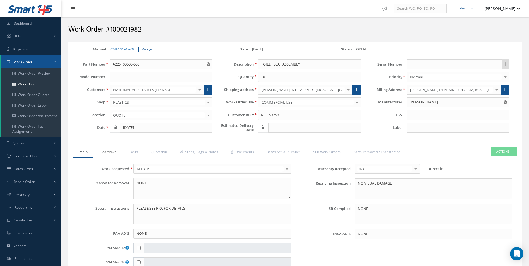
click at [105, 154] on link "Teardown" at bounding box center [107, 153] width 29 height 12
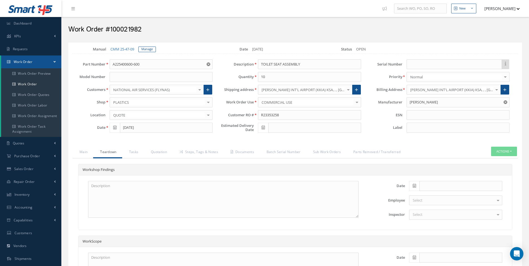
click at [416, 187] on icon at bounding box center [414, 186] width 3 height 4
click at [437, 179] on th "Today" at bounding box center [438, 177] width 59 height 8
type input "[DATE]"
click at [424, 212] on div "Select" at bounding box center [455, 215] width 93 height 10
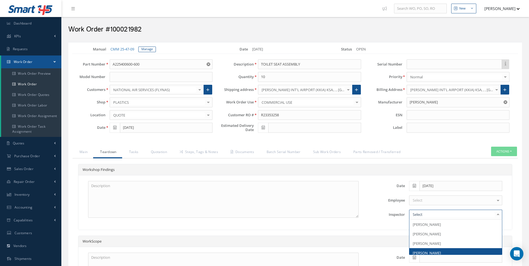
click at [433, 251] on span "[PERSON_NAME]" at bounding box center [427, 253] width 28 height 5
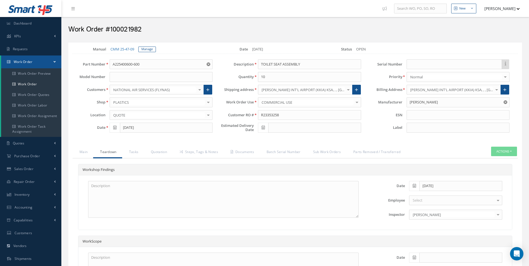
click at [408, 184] on div "[DATE]" at bounding box center [456, 186] width 102 height 10
click at [419, 185] on span at bounding box center [414, 186] width 10 height 10
click at [373, 218] on div "Inspector Giuseppe Giosa Clare Blacklock Martin Bonner Paul Colbert Giuseppe Gi…" at bounding box center [438, 215] width 135 height 10
drag, startPoint x: 320, startPoint y: 63, endPoint x: 172, endPoint y: 66, distance: 148.2
click at [172, 66] on div "Part Number A225400600-600 Model Number Customers NATIONAL AIR SERVICES (FLYNAS…" at bounding box center [291, 97] width 454 height 76
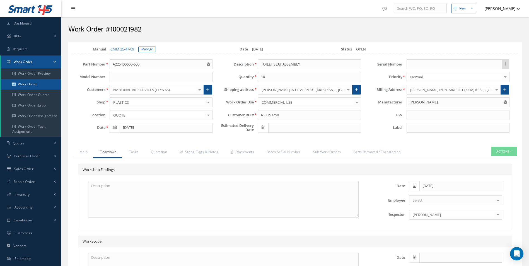
click at [29, 83] on link "Work Order" at bounding box center [31, 84] width 60 height 11
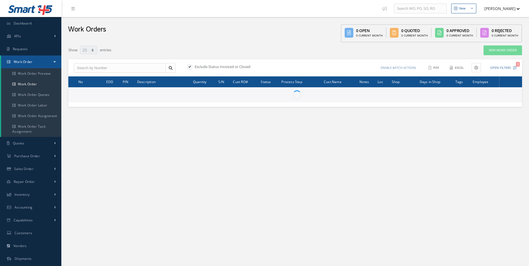
select select "25"
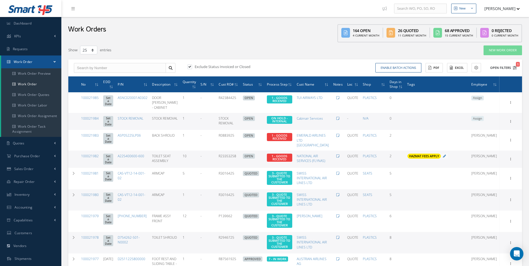
click at [516, 69] on icon "1" at bounding box center [515, 68] width 4 height 4
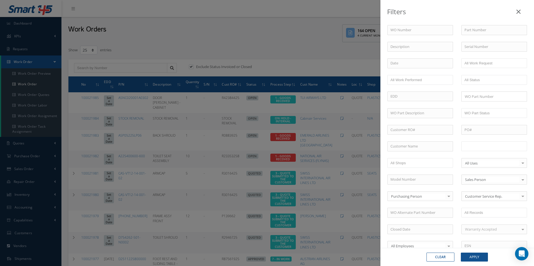
click at [481, 144] on input "text" at bounding box center [481, 146] width 35 height 7
click at [471, 254] on button "Apply" at bounding box center [474, 257] width 27 height 9
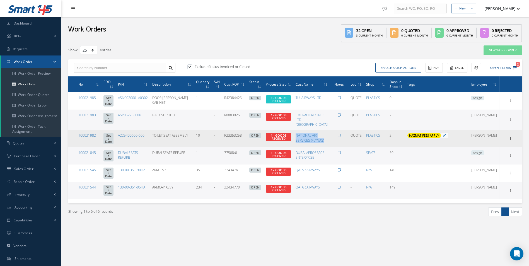
drag, startPoint x: 329, startPoint y: 160, endPoint x: 311, endPoint y: 145, distance: 23.3
click at [311, 145] on td "NATIONAL AIR SERVICES (FLYNAS)" at bounding box center [312, 138] width 37 height 17
copy link "NATIONAL AIR SERVICES (FLYNAS)"
